Goal: Navigation & Orientation: Find specific page/section

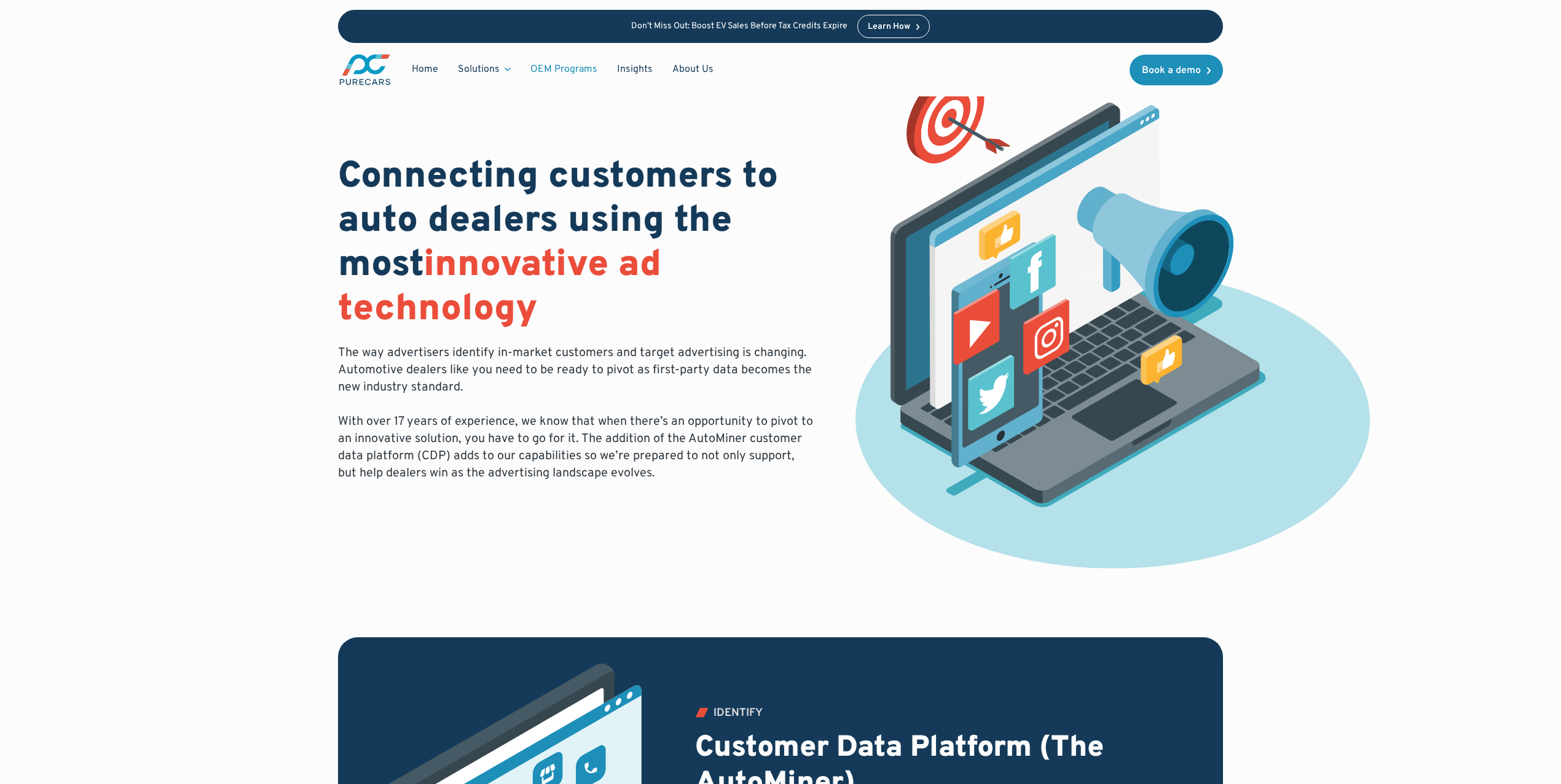
click at [584, 65] on link "OEM Programs" at bounding box center [563, 69] width 87 height 24
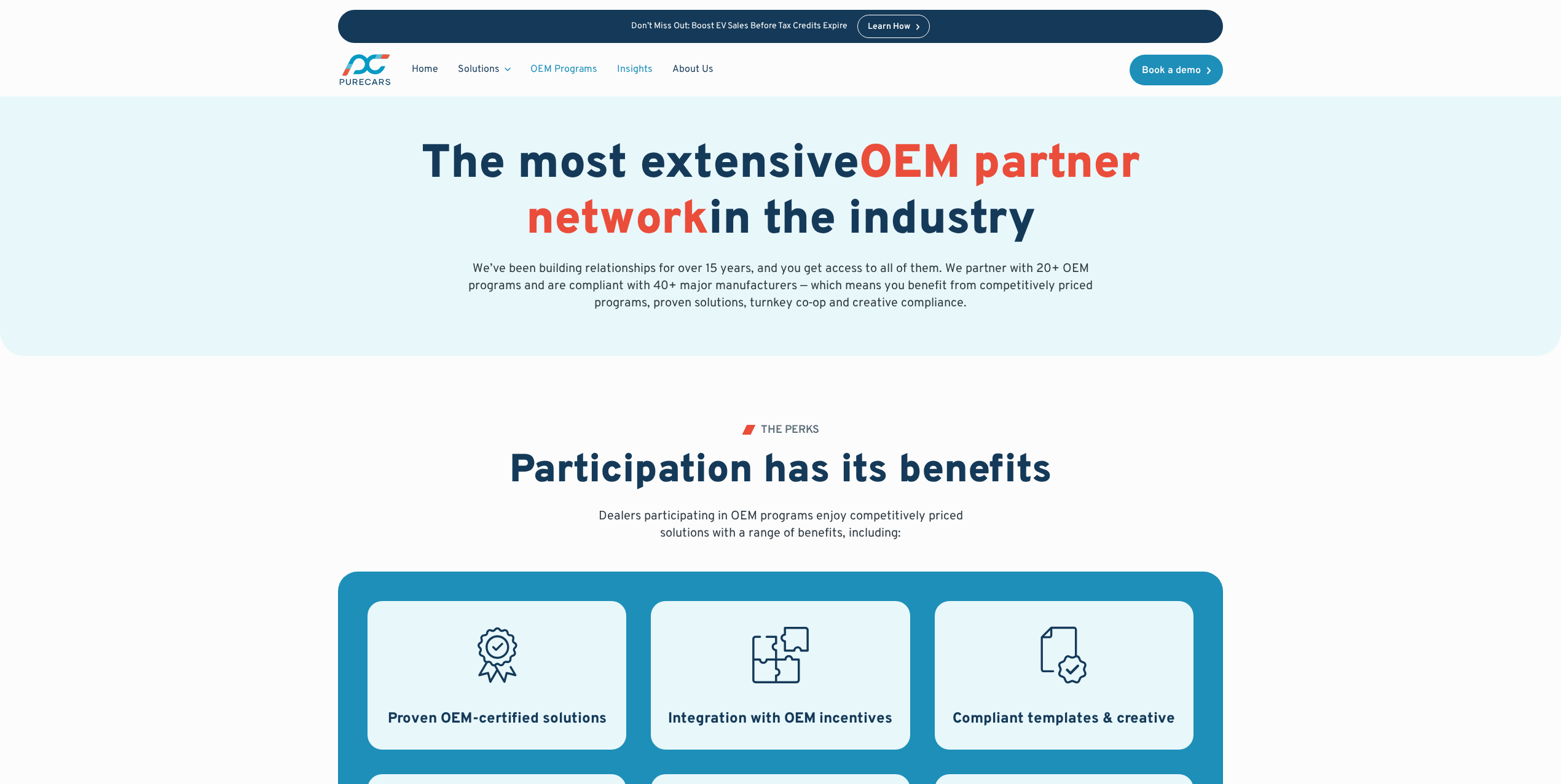
click at [633, 67] on link "Insights" at bounding box center [634, 69] width 55 height 24
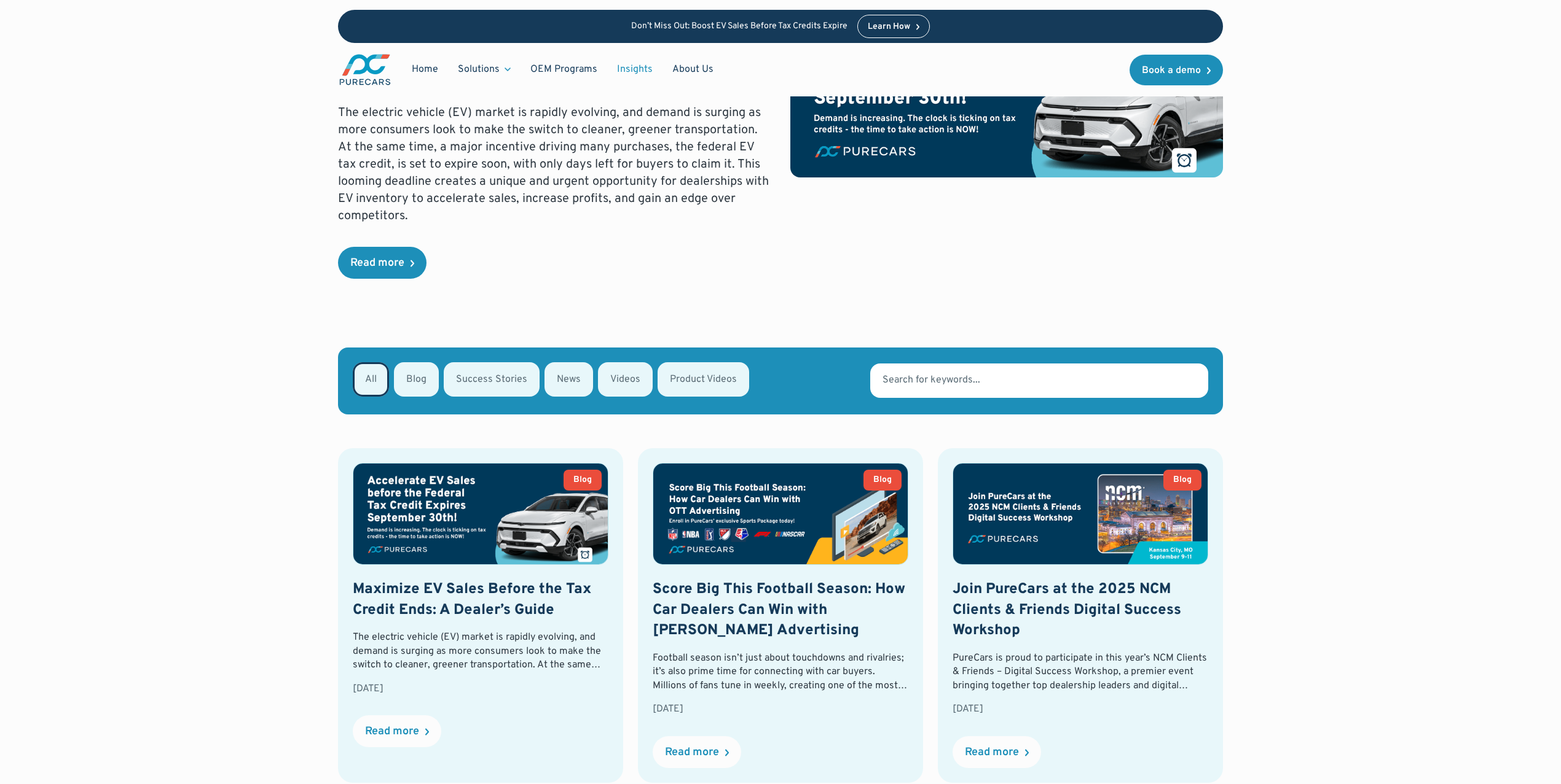
scroll to position [246, 0]
